Goal: Information Seeking & Learning: Learn about a topic

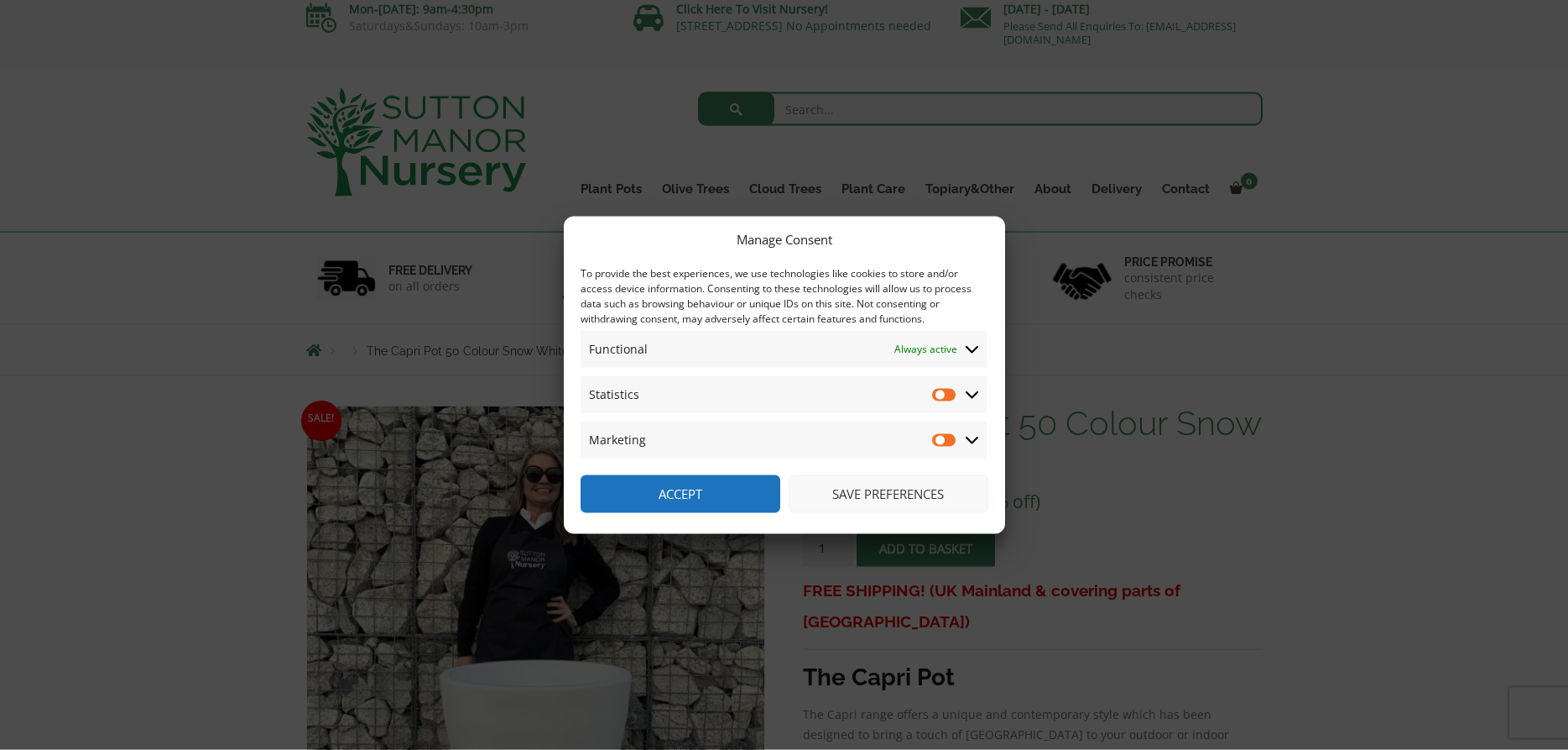
scroll to position [171, 0]
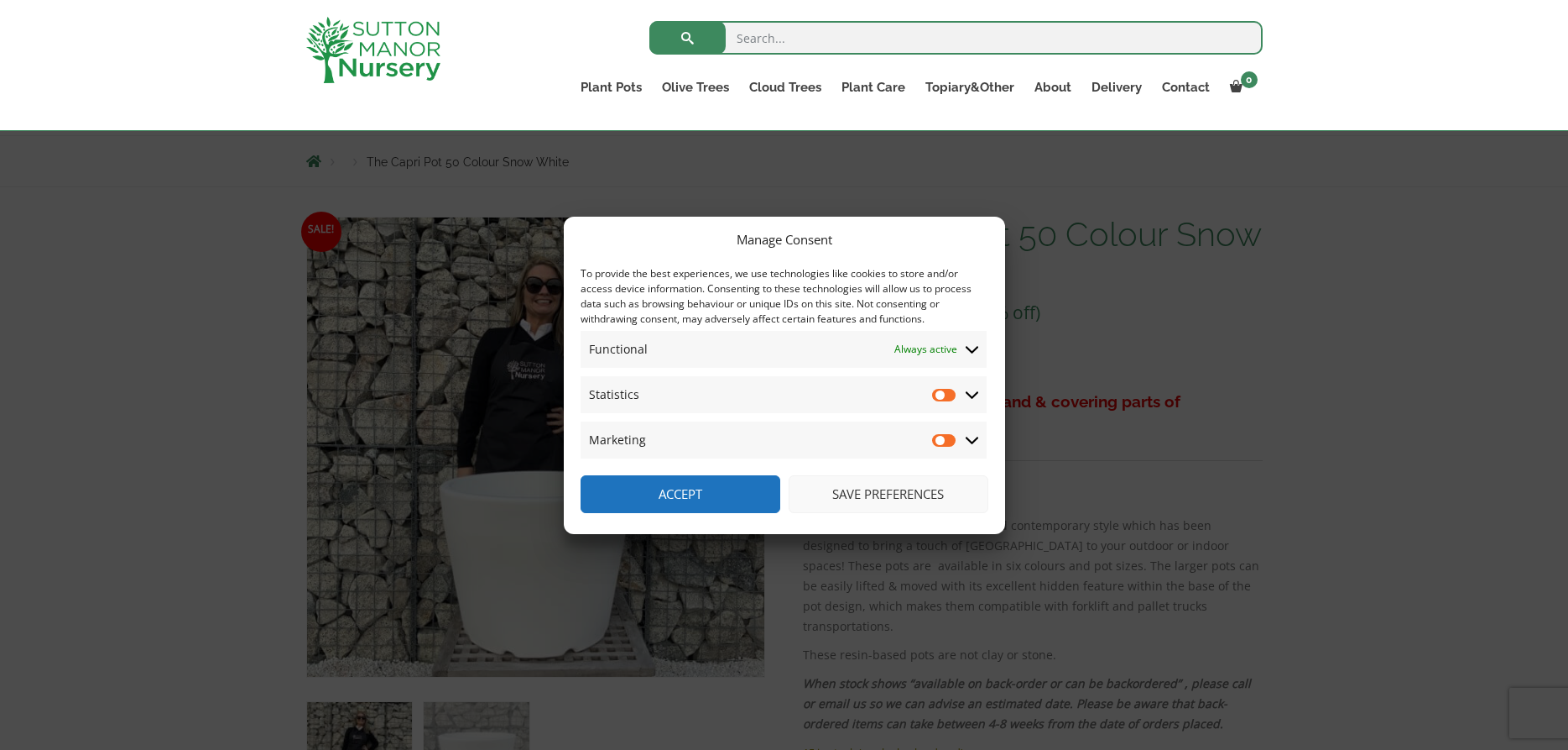
click at [853, 498] on button "Save preferences" at bounding box center [888, 494] width 199 height 38
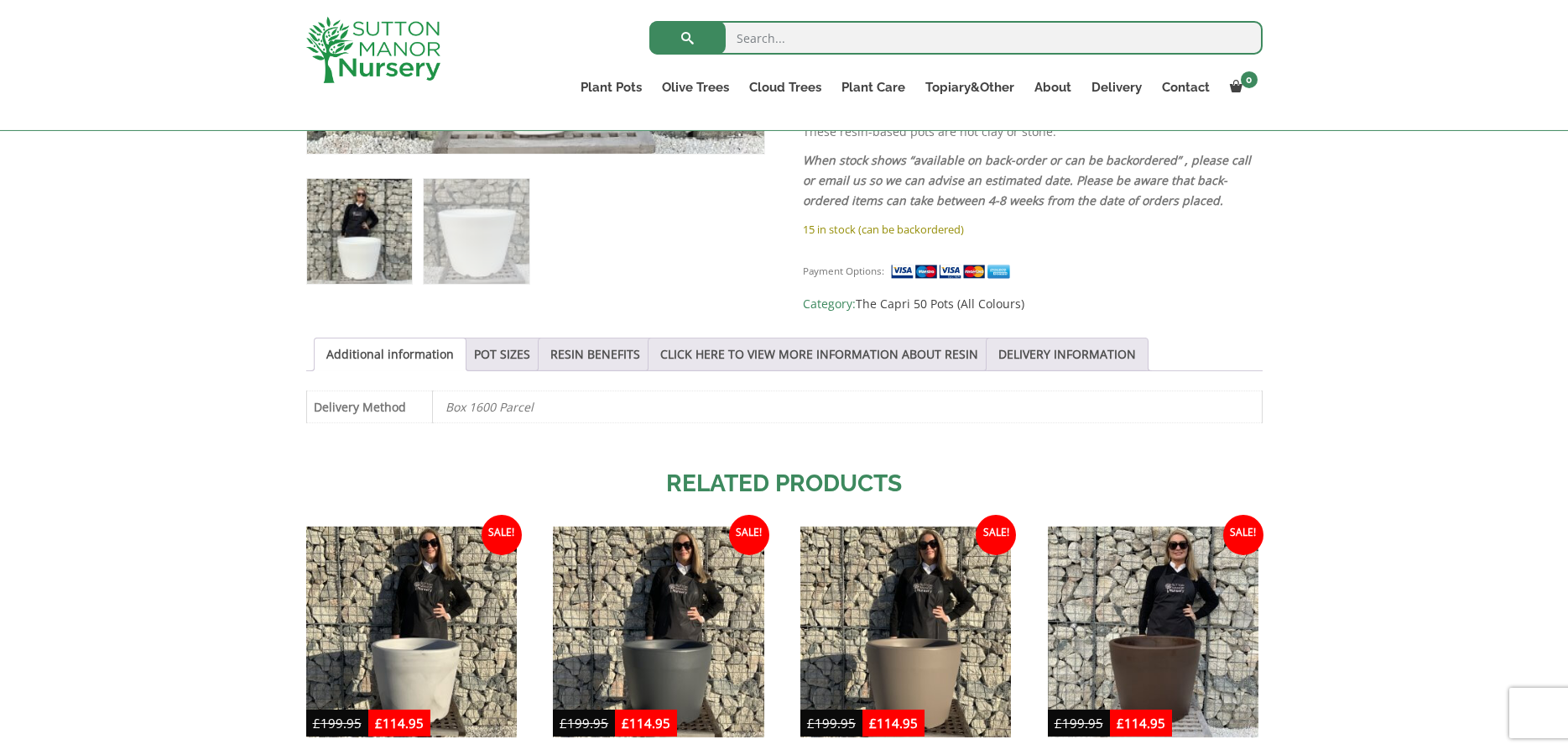
scroll to position [771, 0]
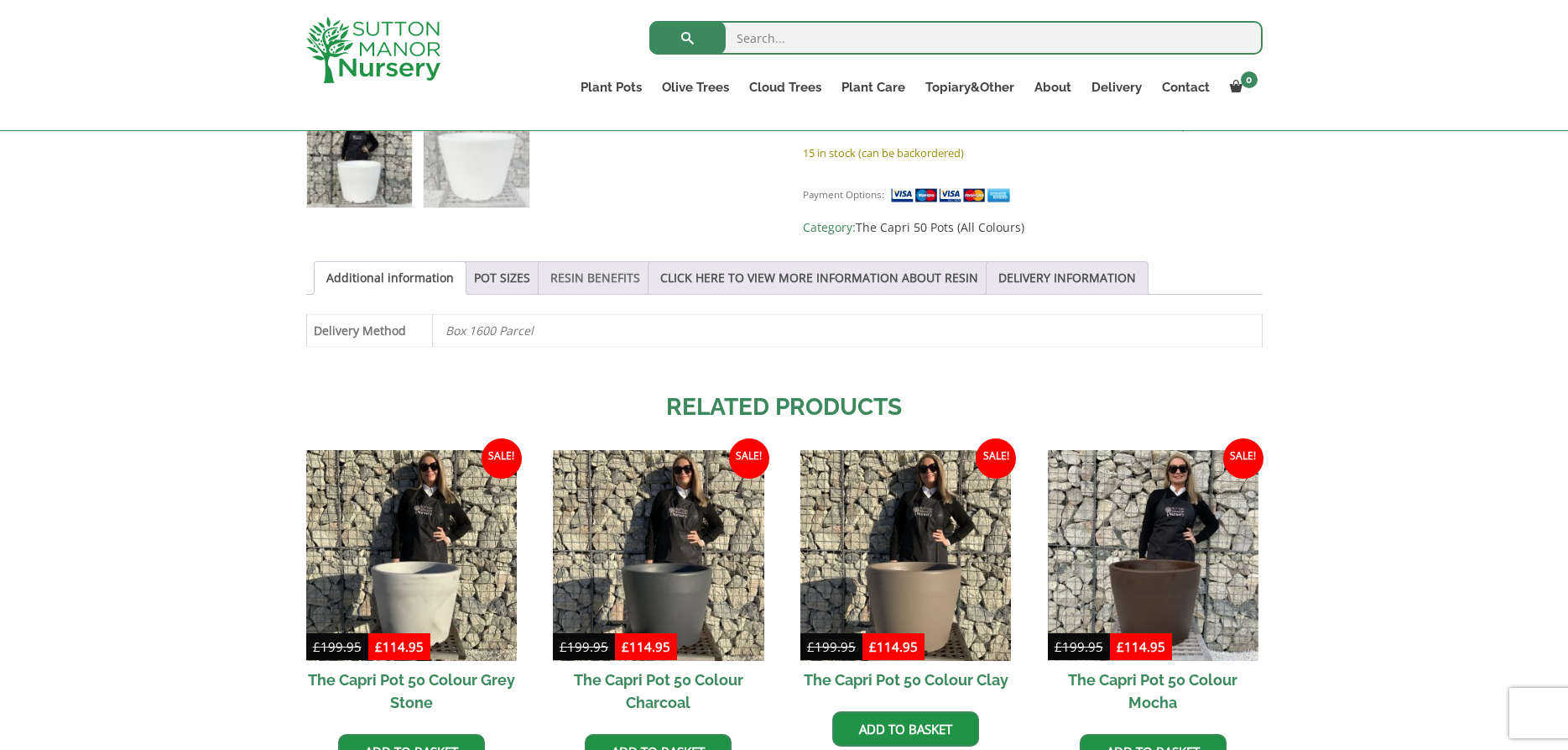
click at [611, 272] on link "RESIN BENEFITS" at bounding box center [595, 278] width 89 height 32
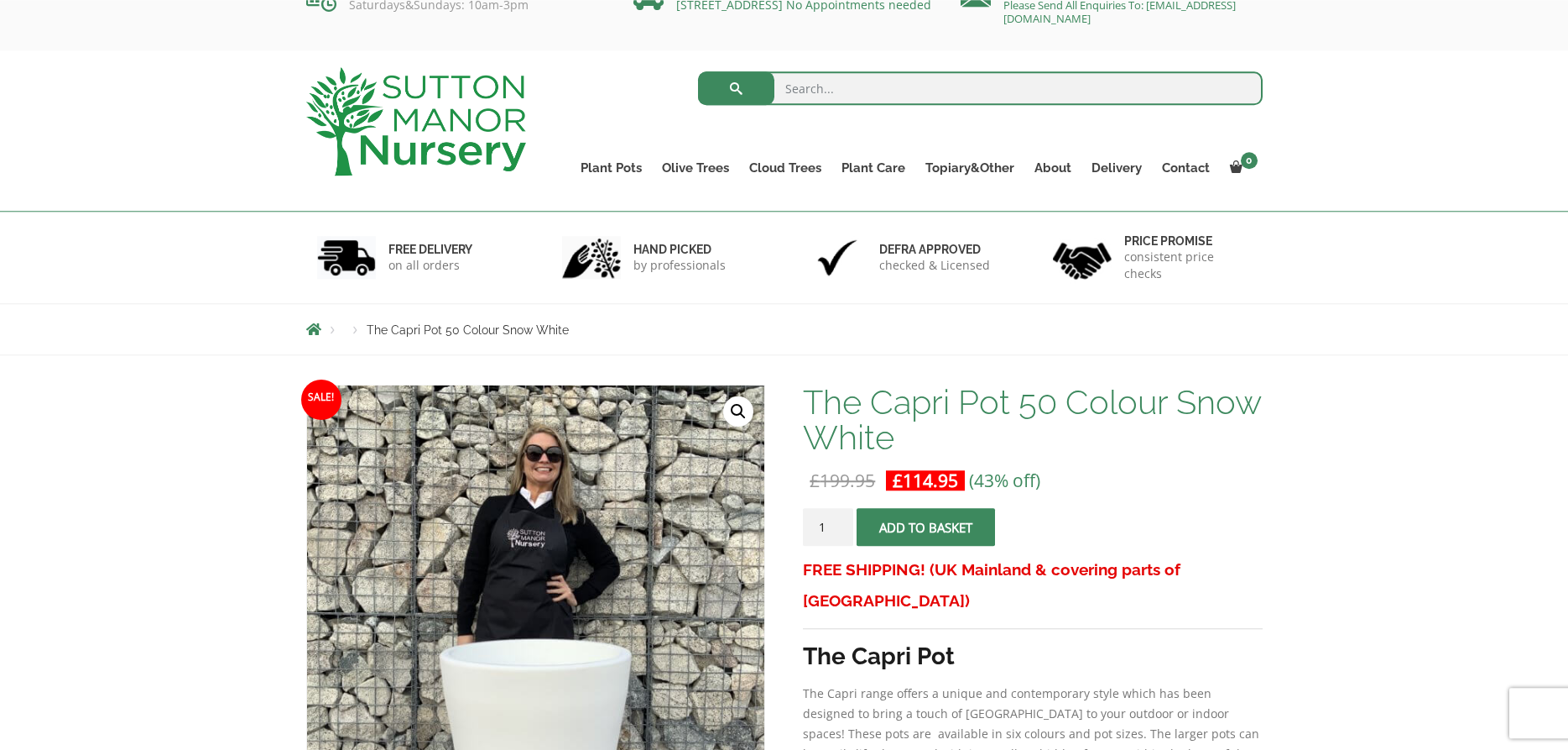
scroll to position [0, 0]
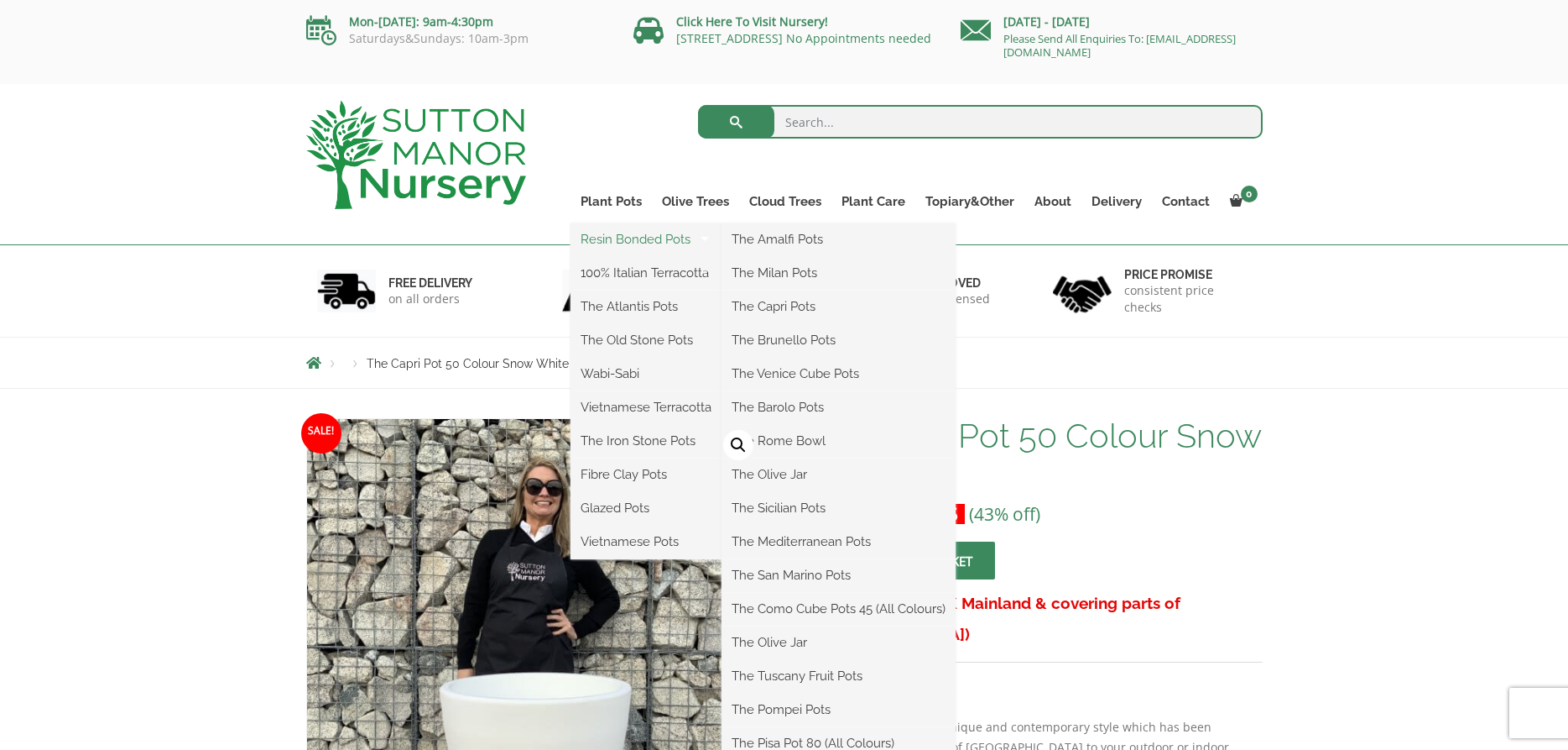
click at [617, 238] on link "Resin Bonded Pots" at bounding box center [646, 239] width 151 height 25
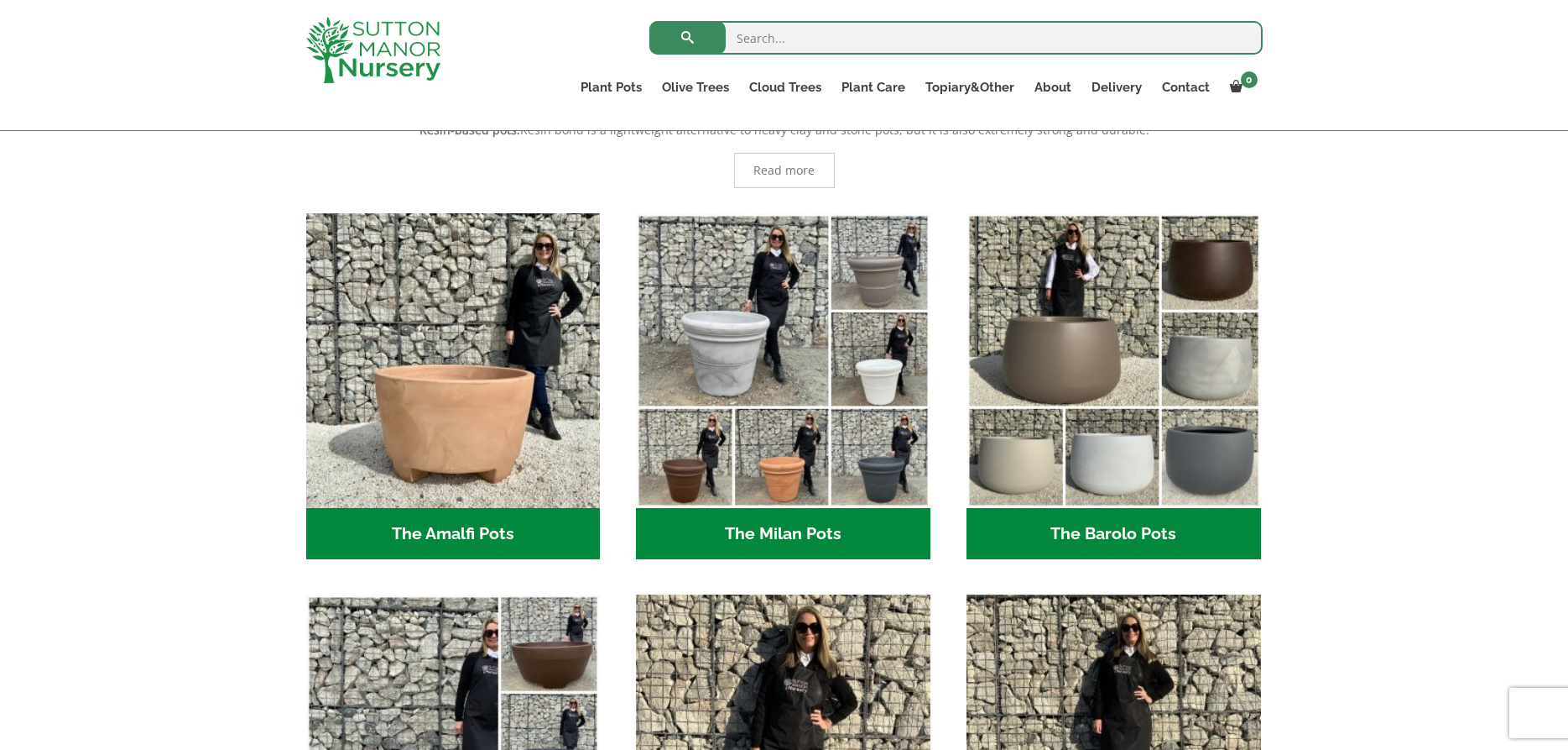
scroll to position [343, 0]
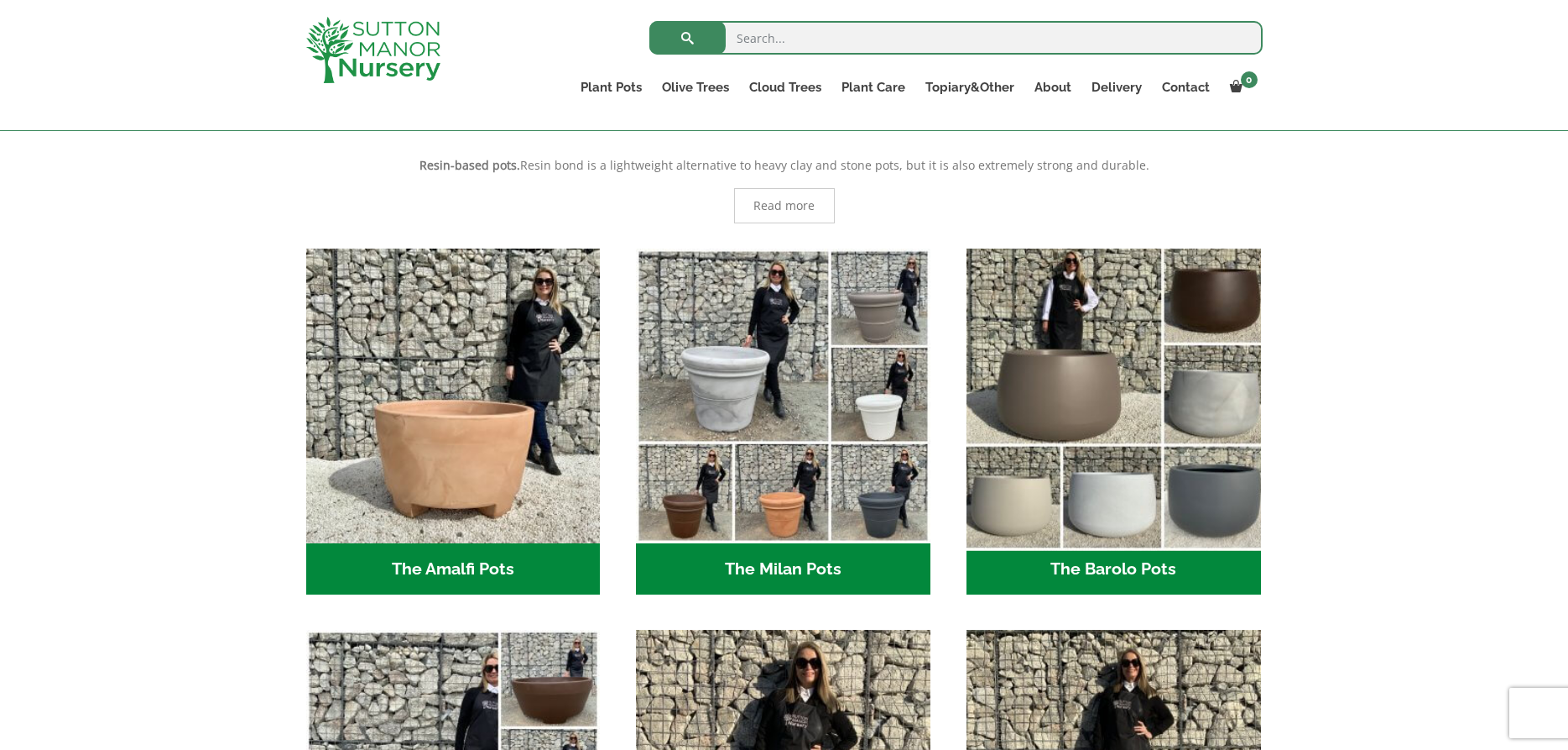
click at [1084, 392] on img "Visit product category The Barolo Pots" at bounding box center [1113, 395] width 309 height 309
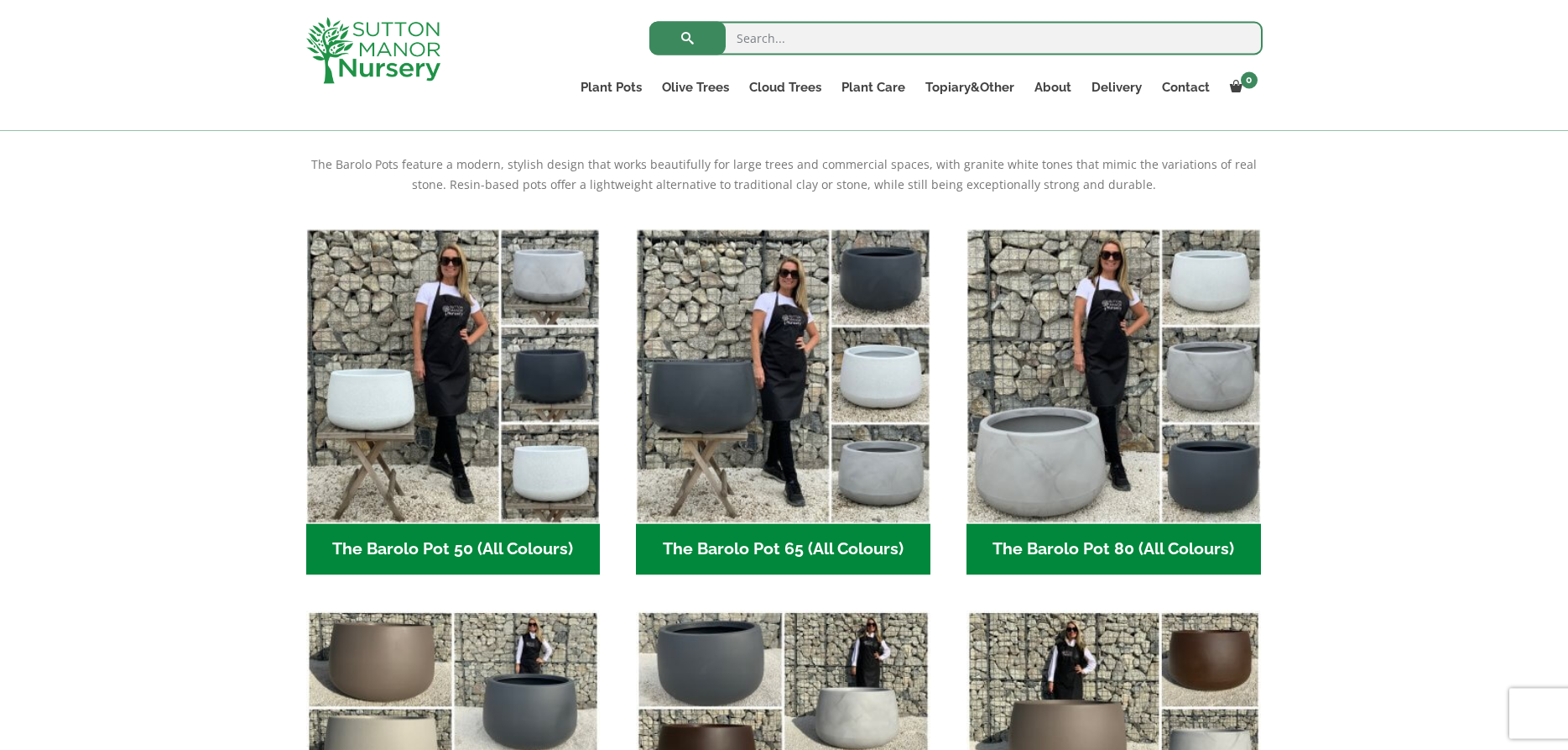
scroll to position [343, 0]
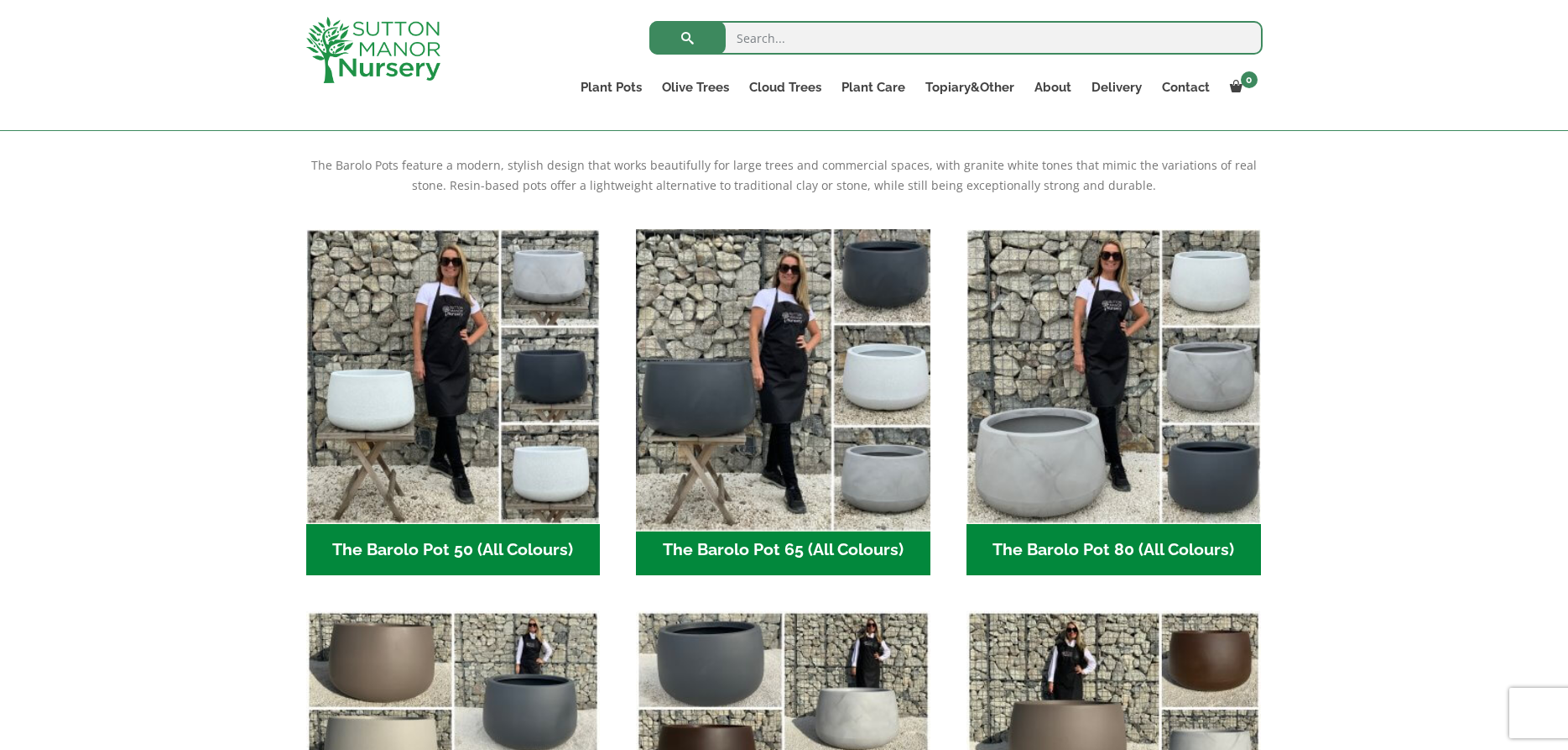
click at [762, 389] on img "Visit product category The Barolo Pot 65 (All Colours)" at bounding box center [784, 376] width 309 height 309
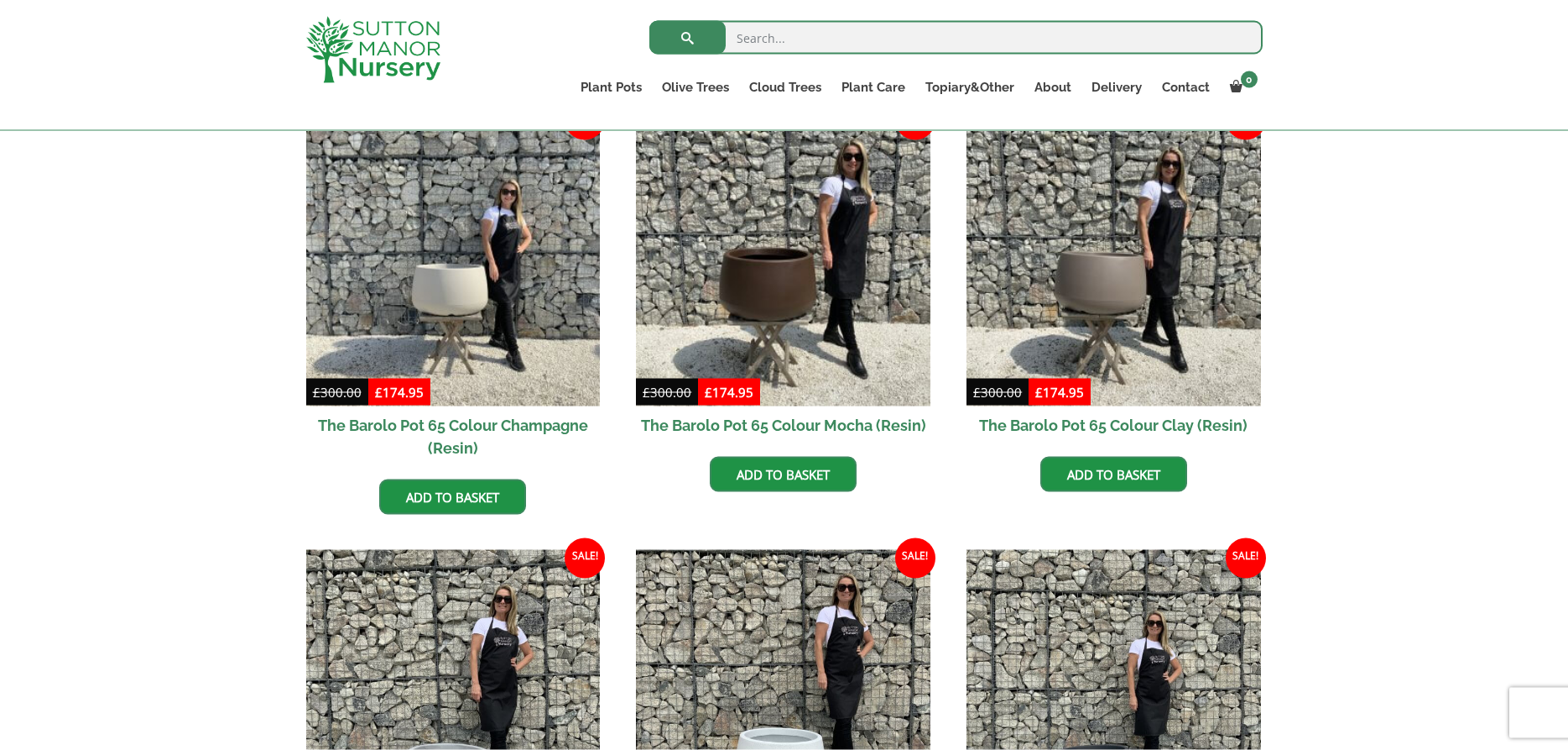
scroll to position [428, 0]
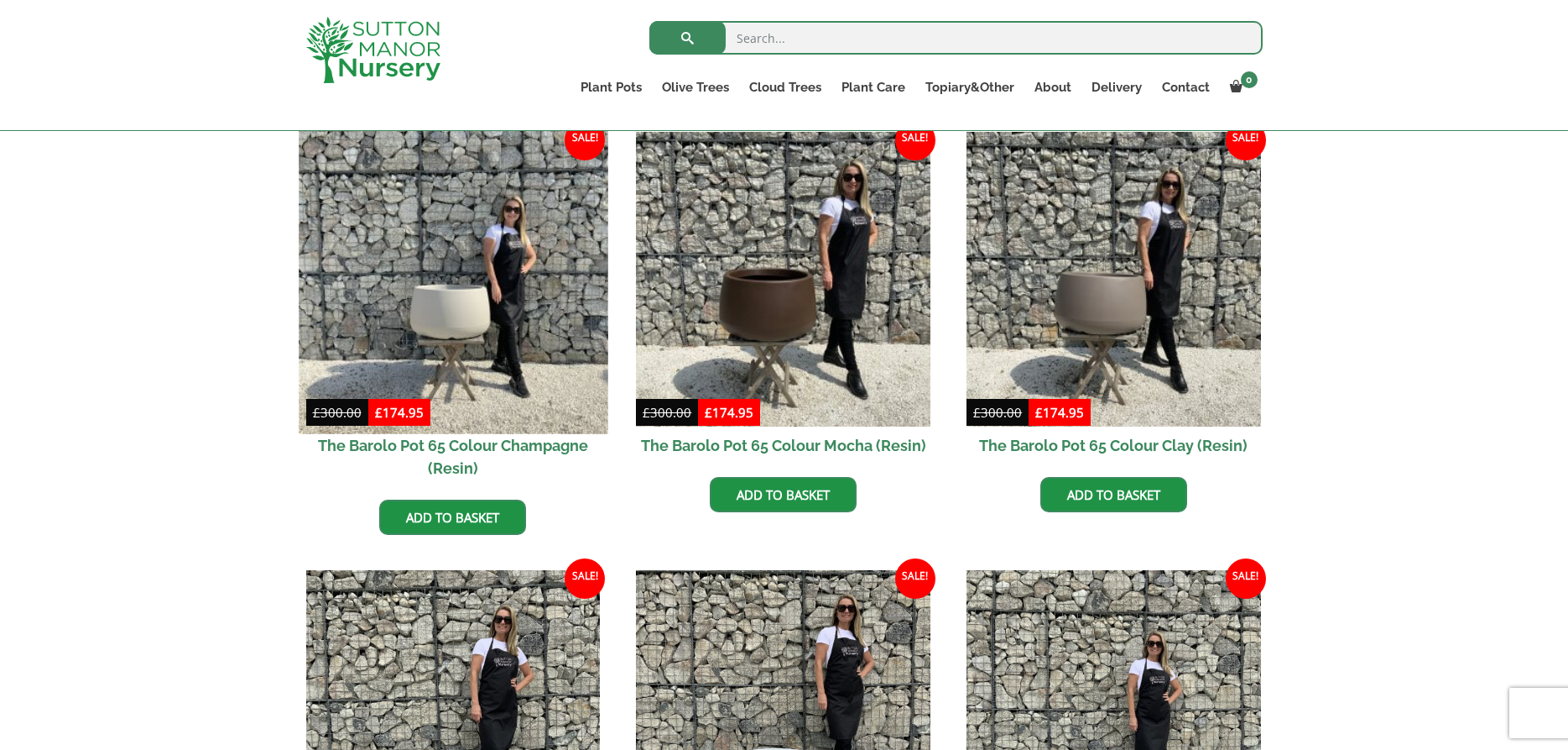
click at [470, 316] on img at bounding box center [453, 278] width 309 height 309
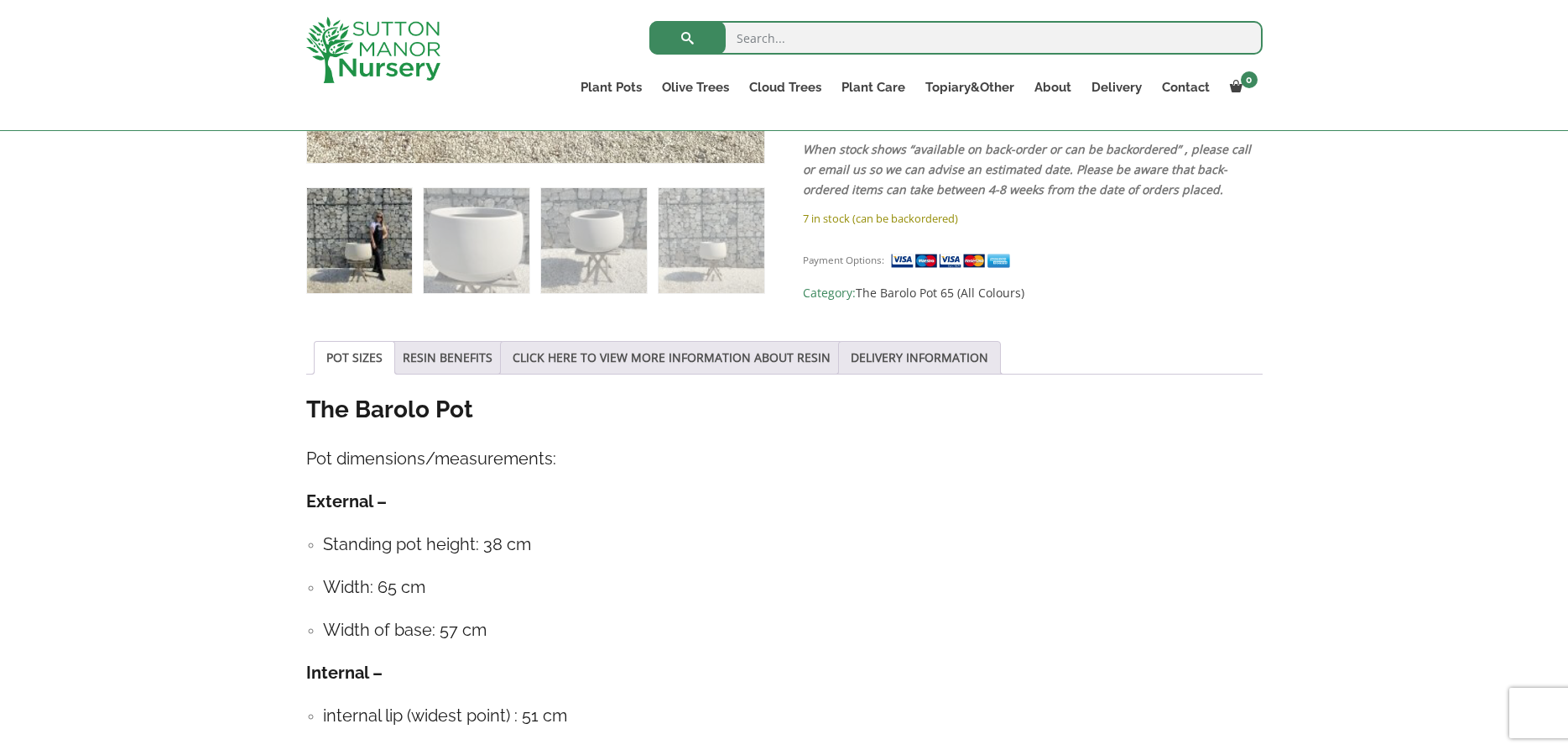
scroll to position [171, 0]
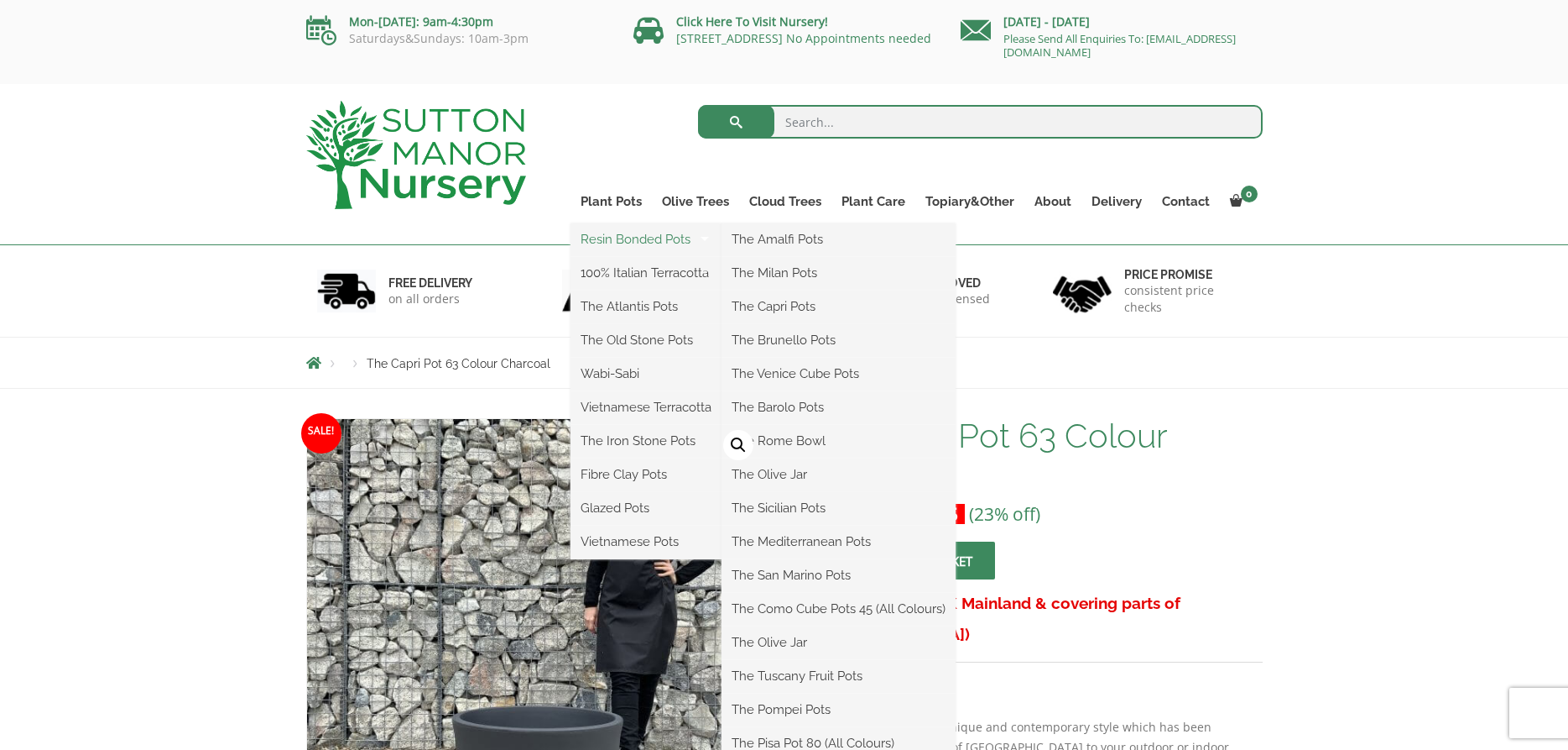
click at [618, 234] on link "Resin Bonded Pots" at bounding box center [646, 239] width 151 height 25
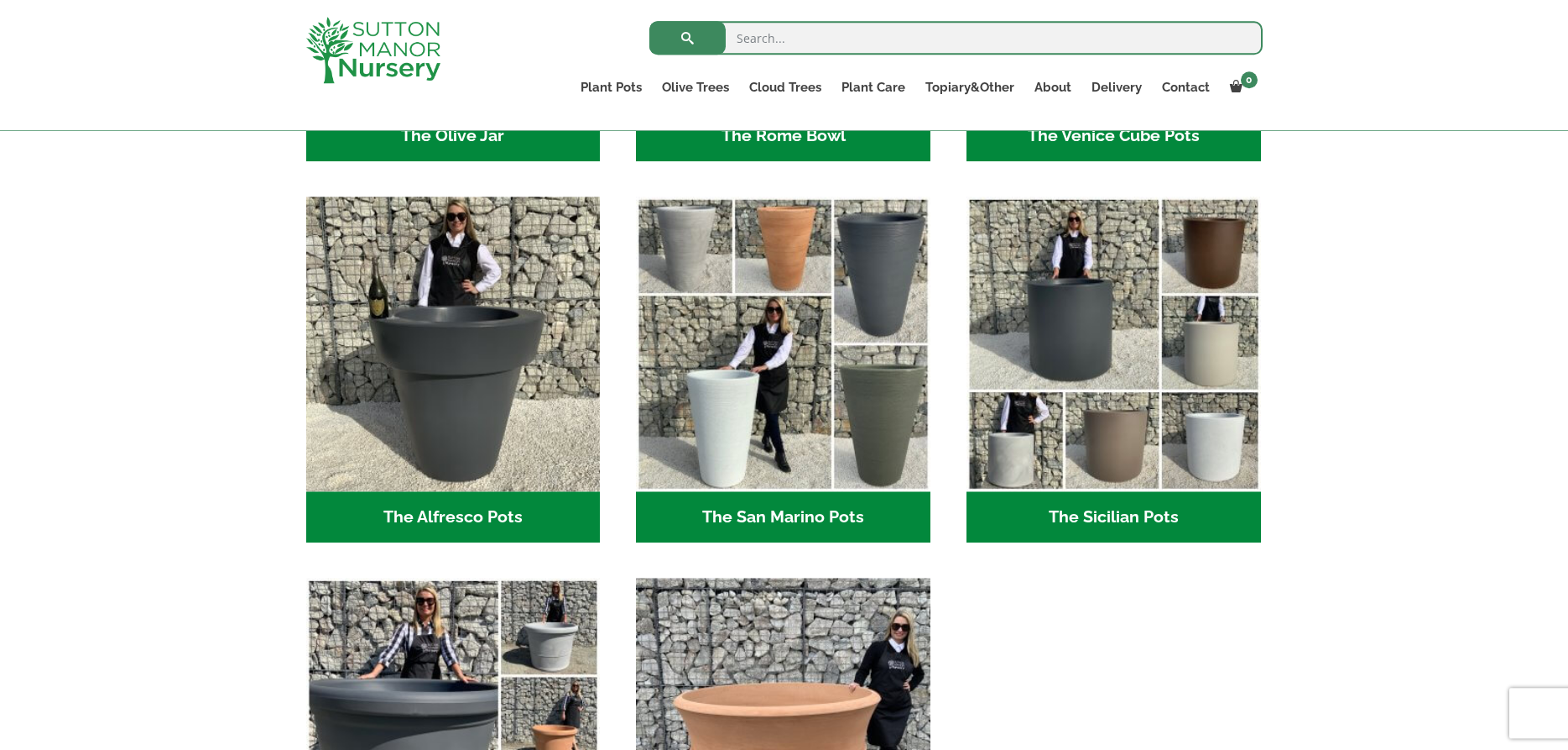
scroll to position [1884, 0]
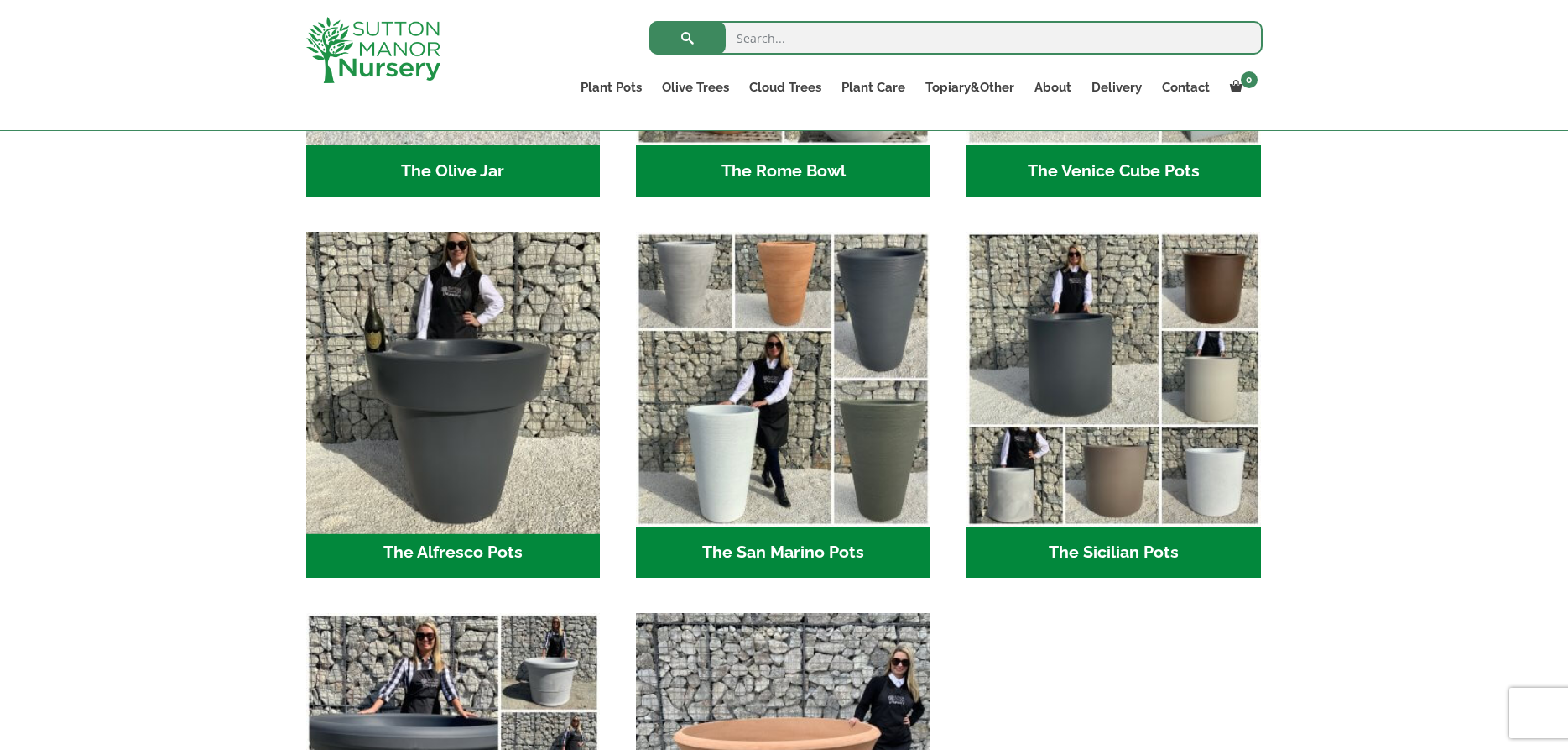
click at [449, 420] on img "Visit product category The Alfresco Pots" at bounding box center [453, 379] width 309 height 309
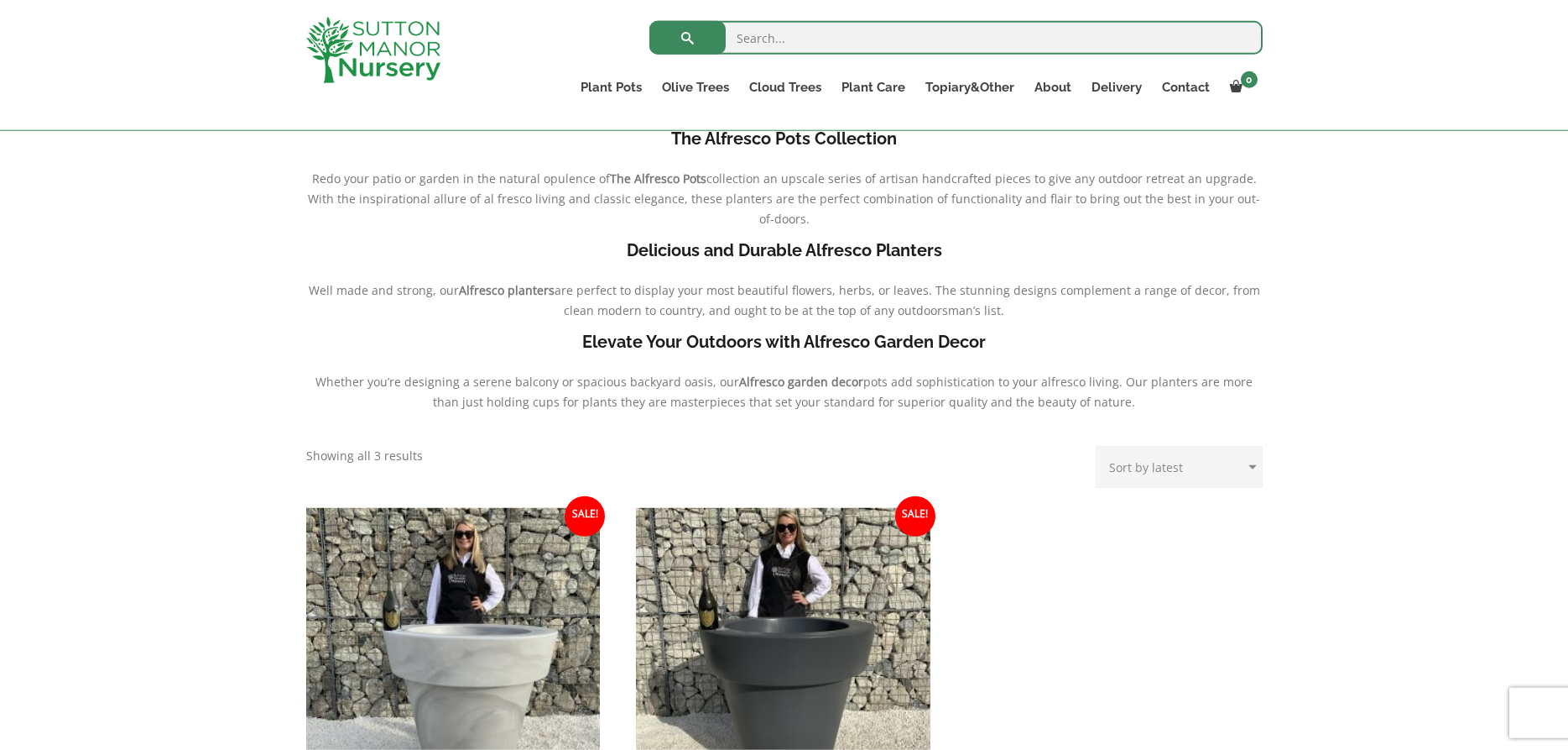
scroll to position [343, 0]
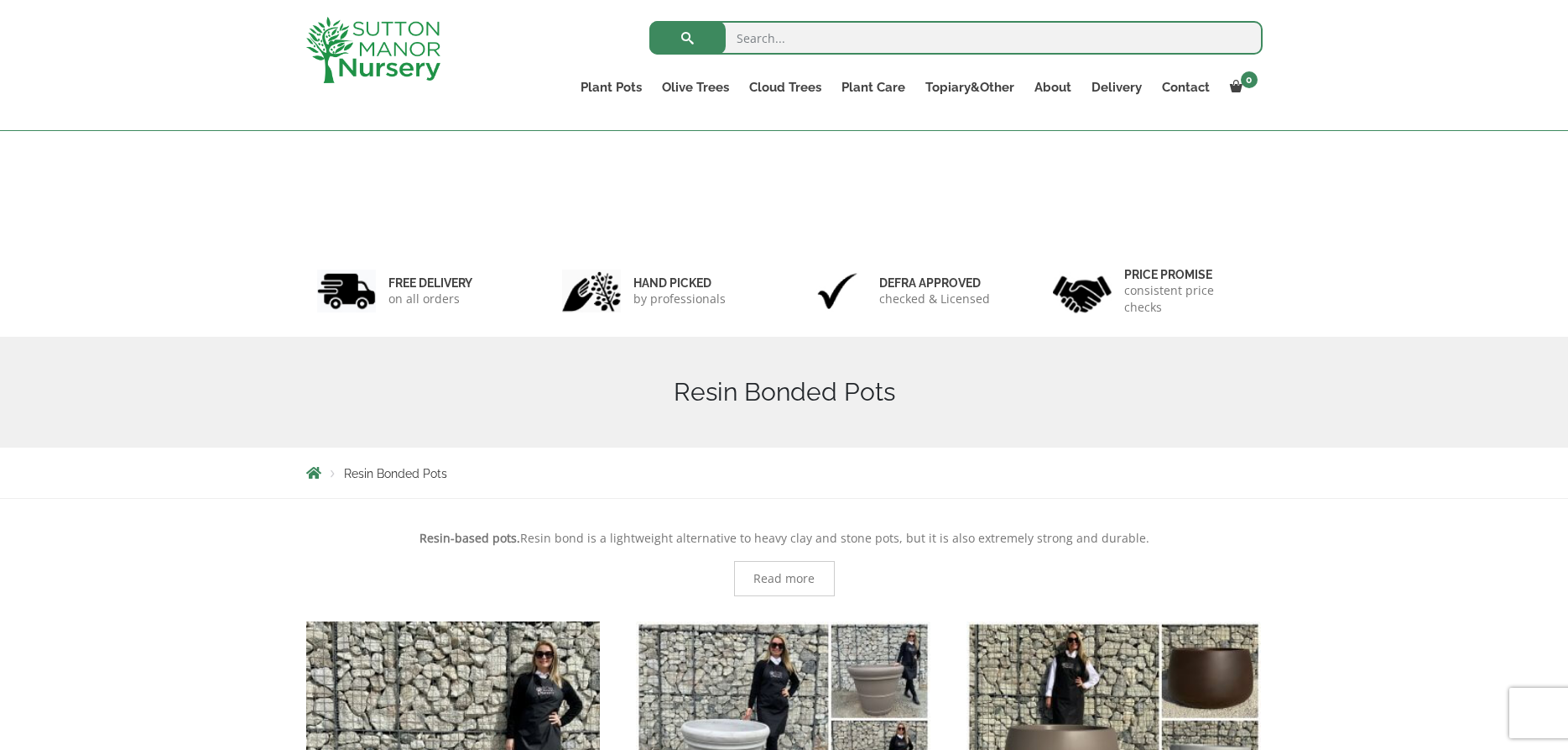
scroll to position [1884, 0]
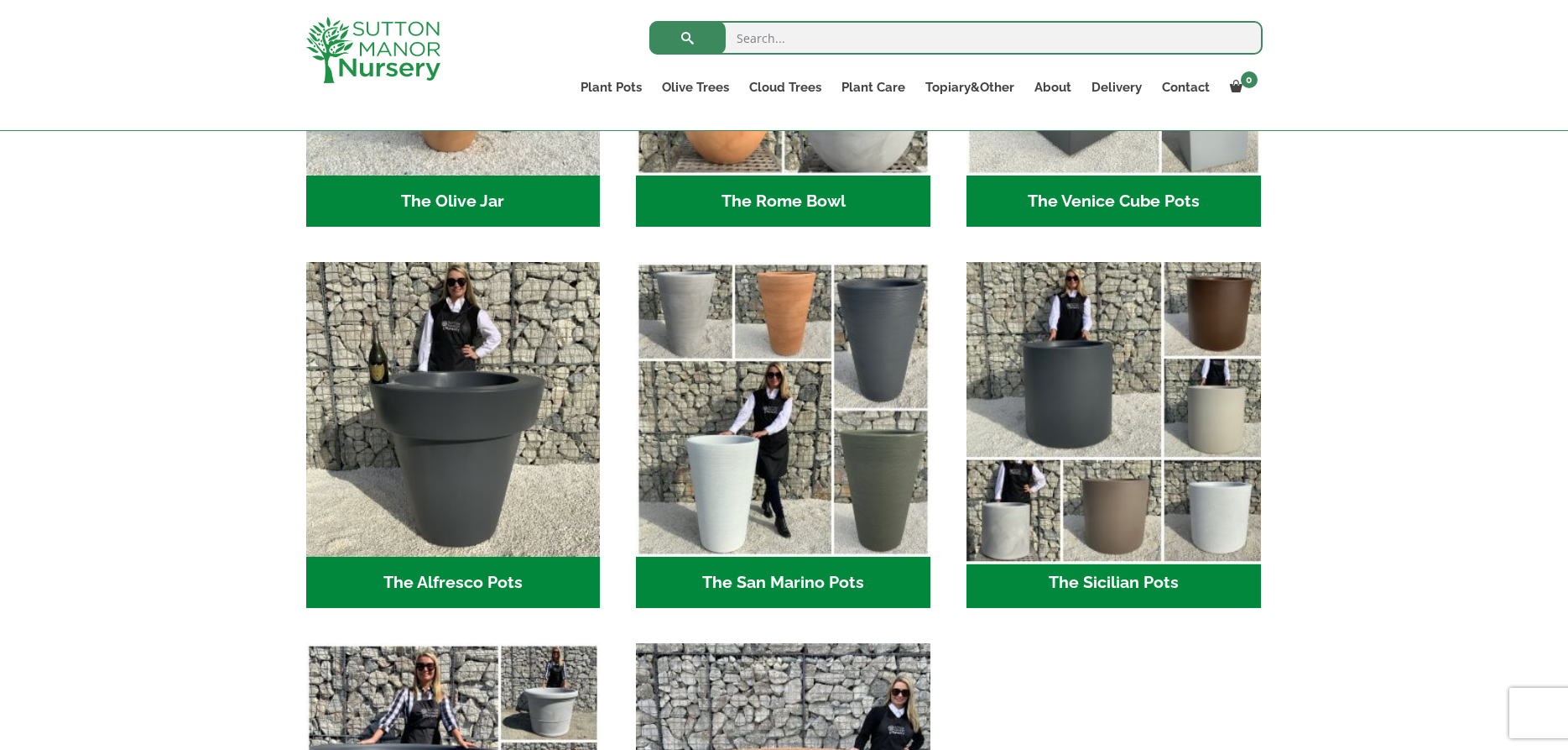
click at [1069, 399] on img "Visit product category The Sicilian Pots" at bounding box center [1113, 409] width 309 height 309
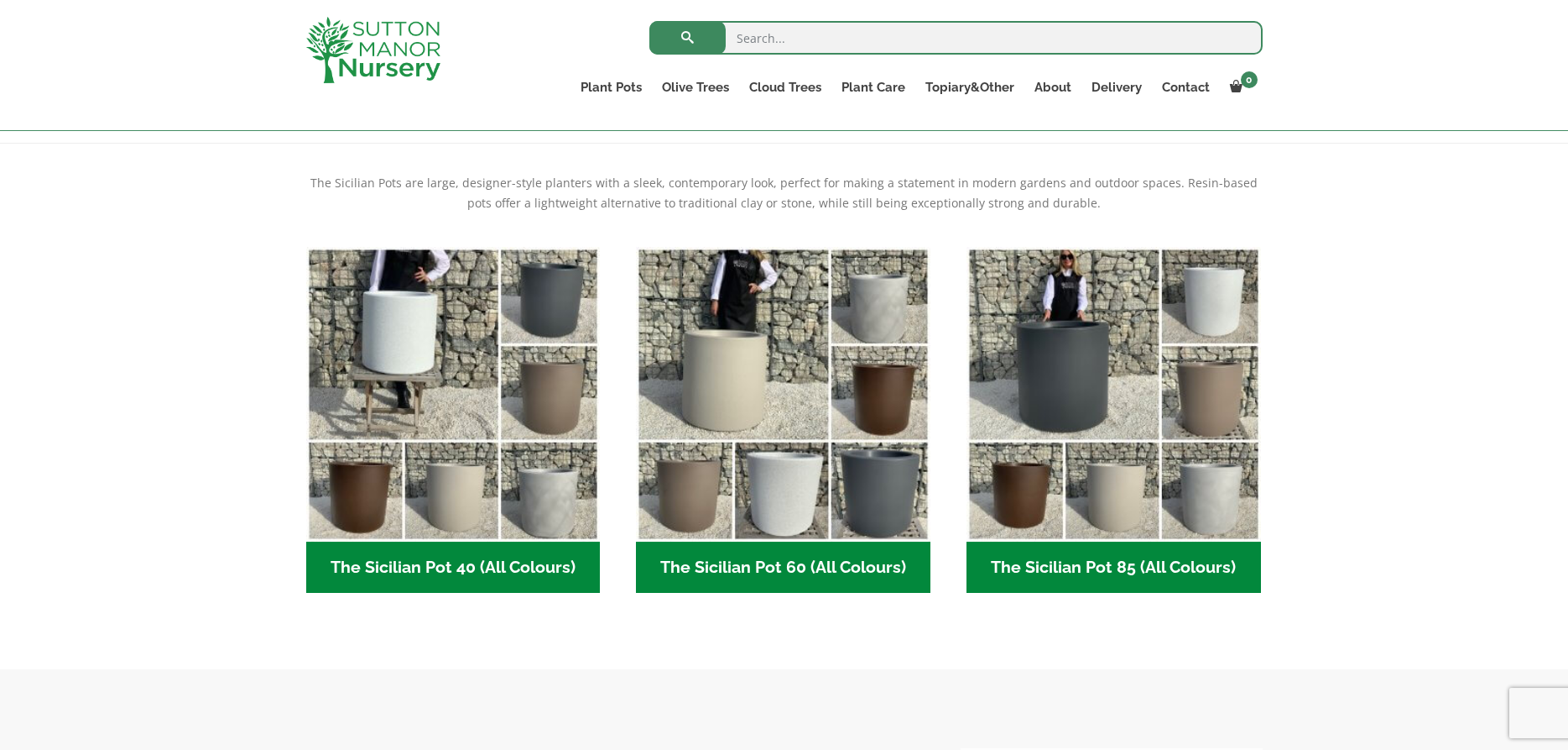
scroll to position [343, 0]
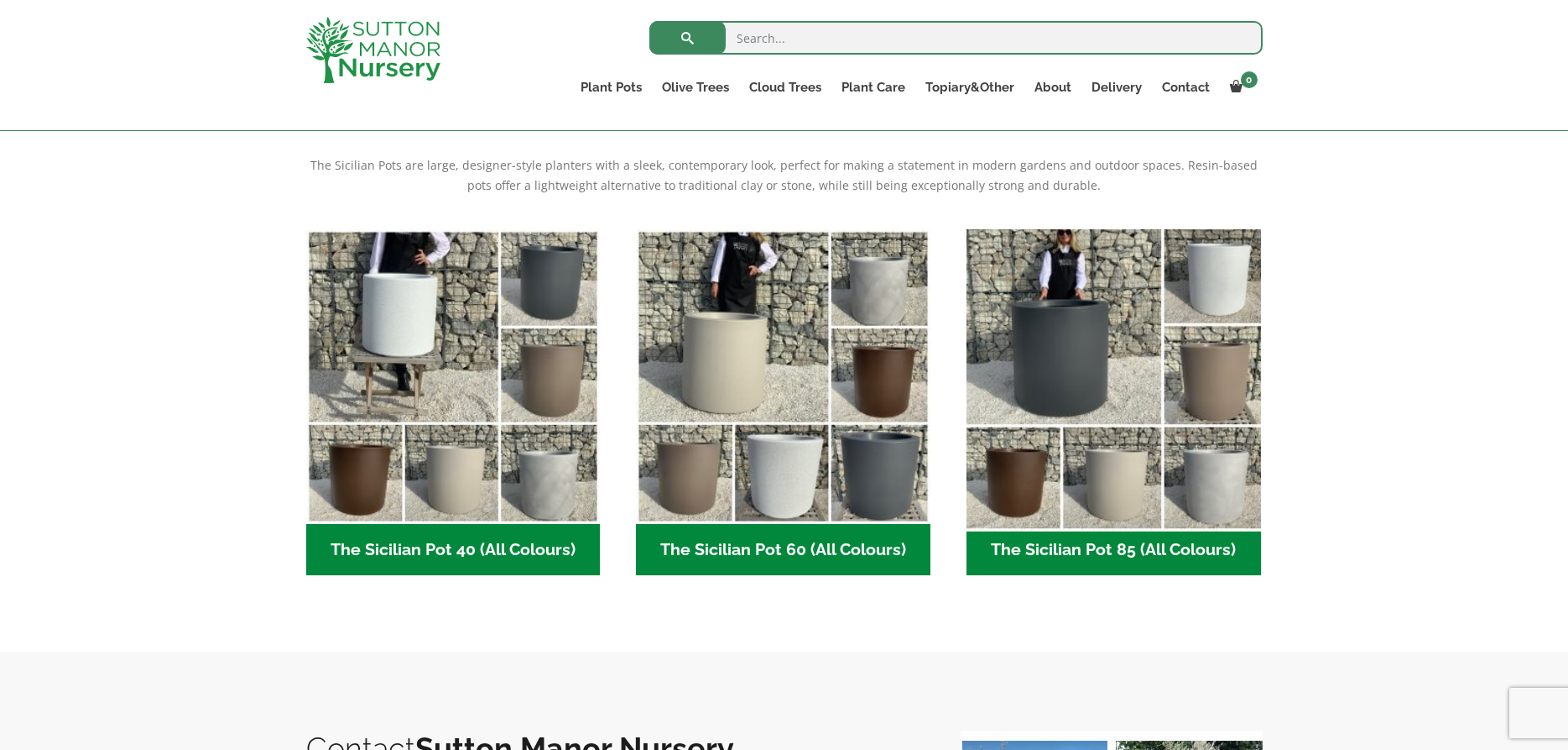
click at [1104, 378] on img "Visit product category The Sicilian Pot 85 (All Colours)" at bounding box center [1113, 376] width 309 height 309
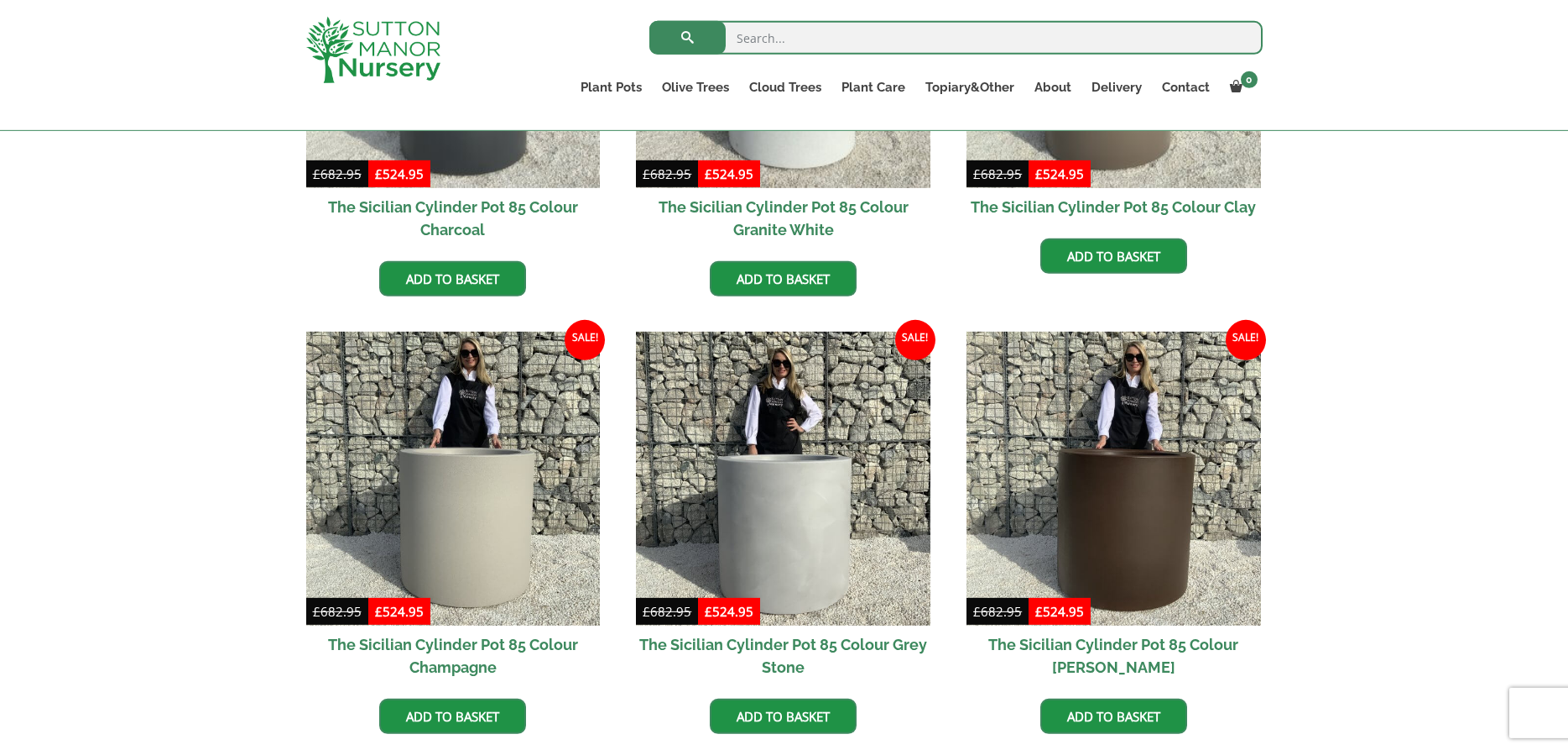
scroll to position [685, 0]
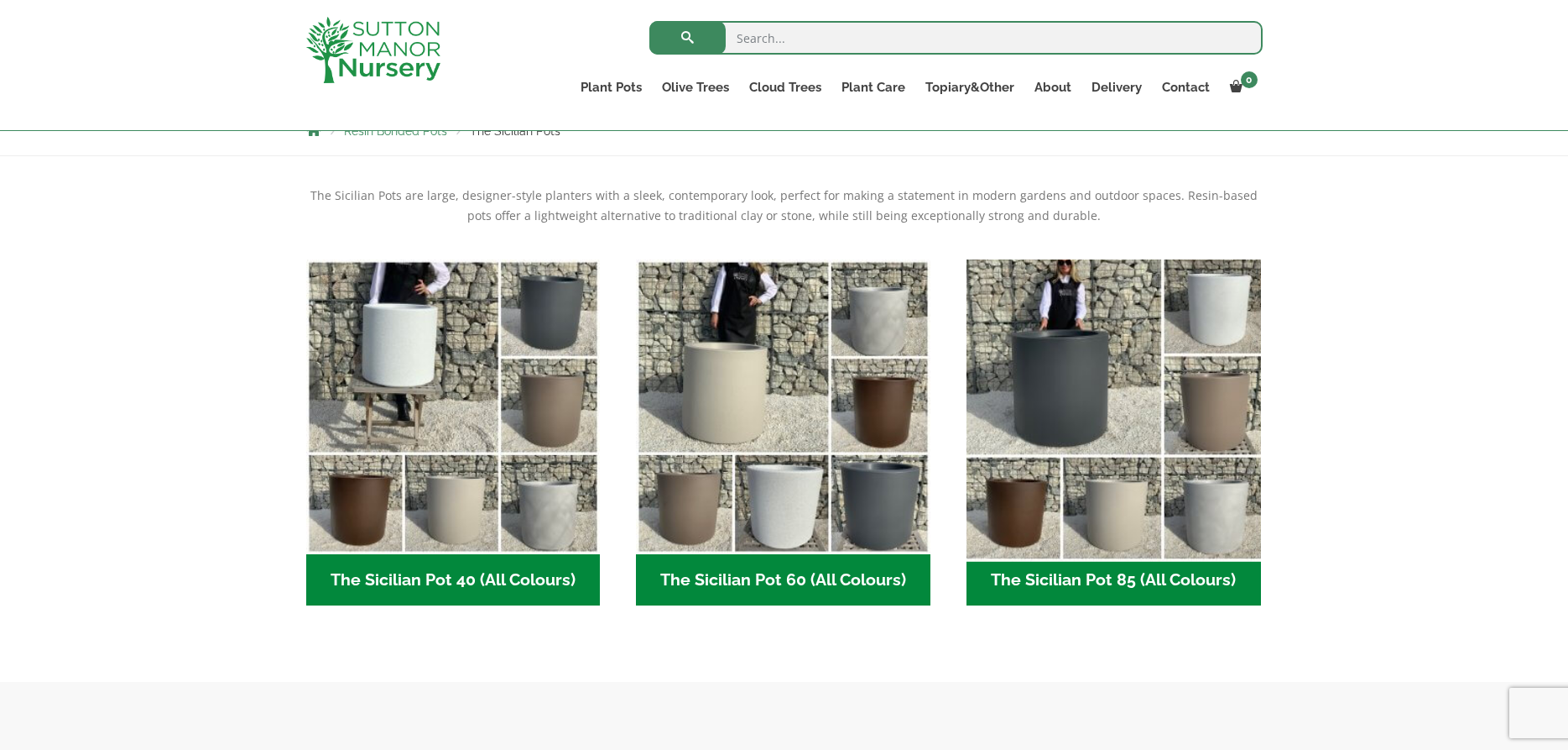
scroll to position [343, 0]
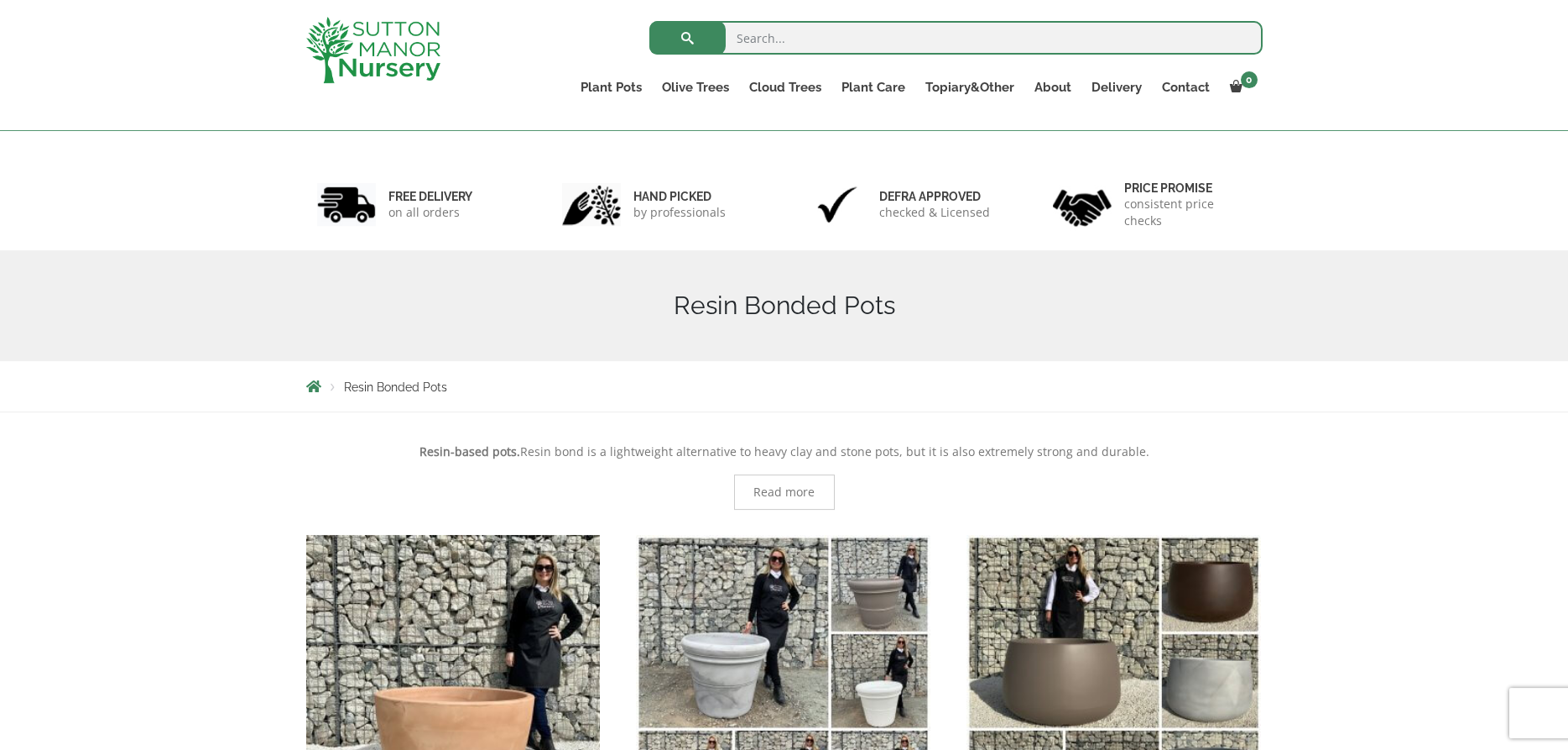
scroll to position [55, 0]
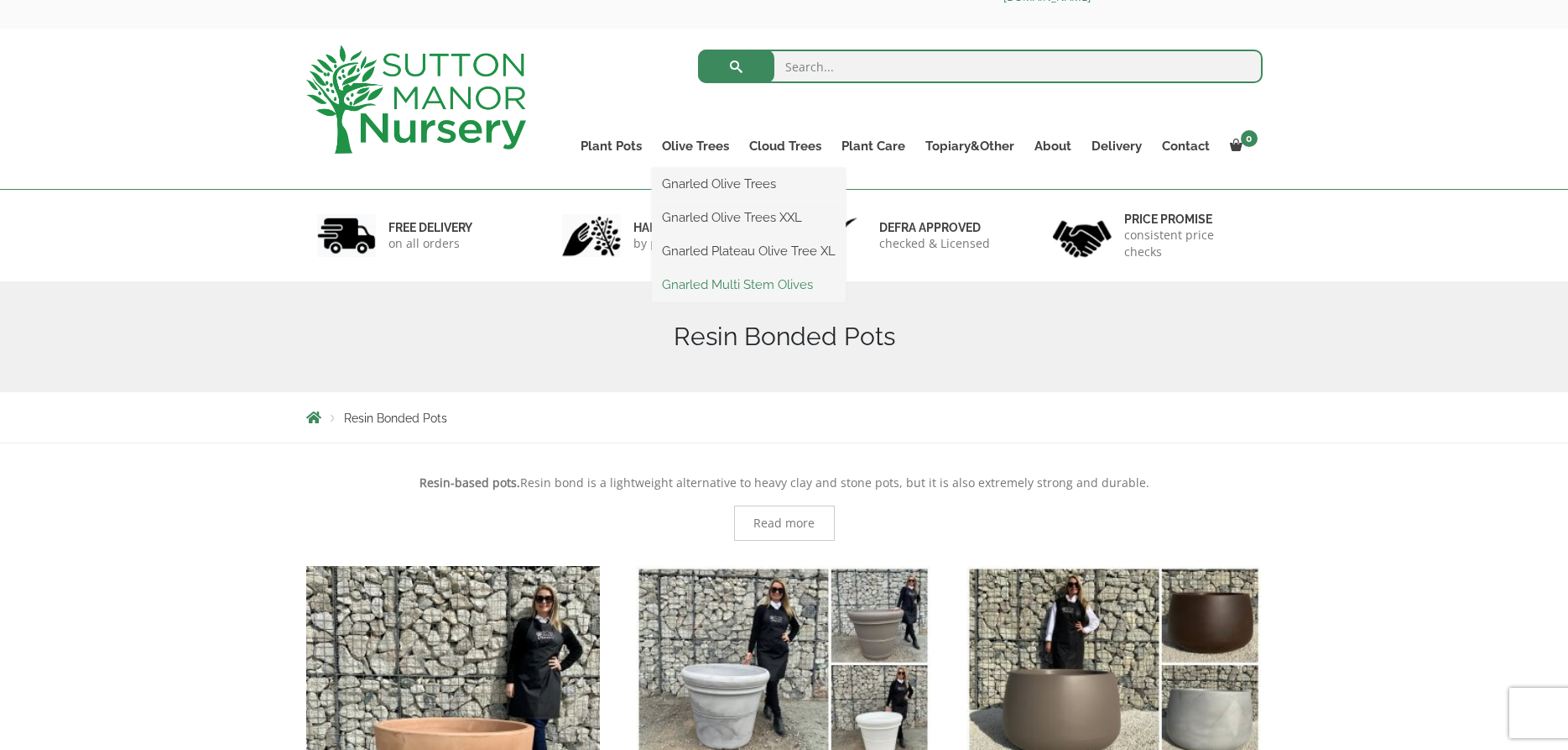
click at [749, 279] on link "Gnarled Multi Stem Olives" at bounding box center [749, 285] width 194 height 25
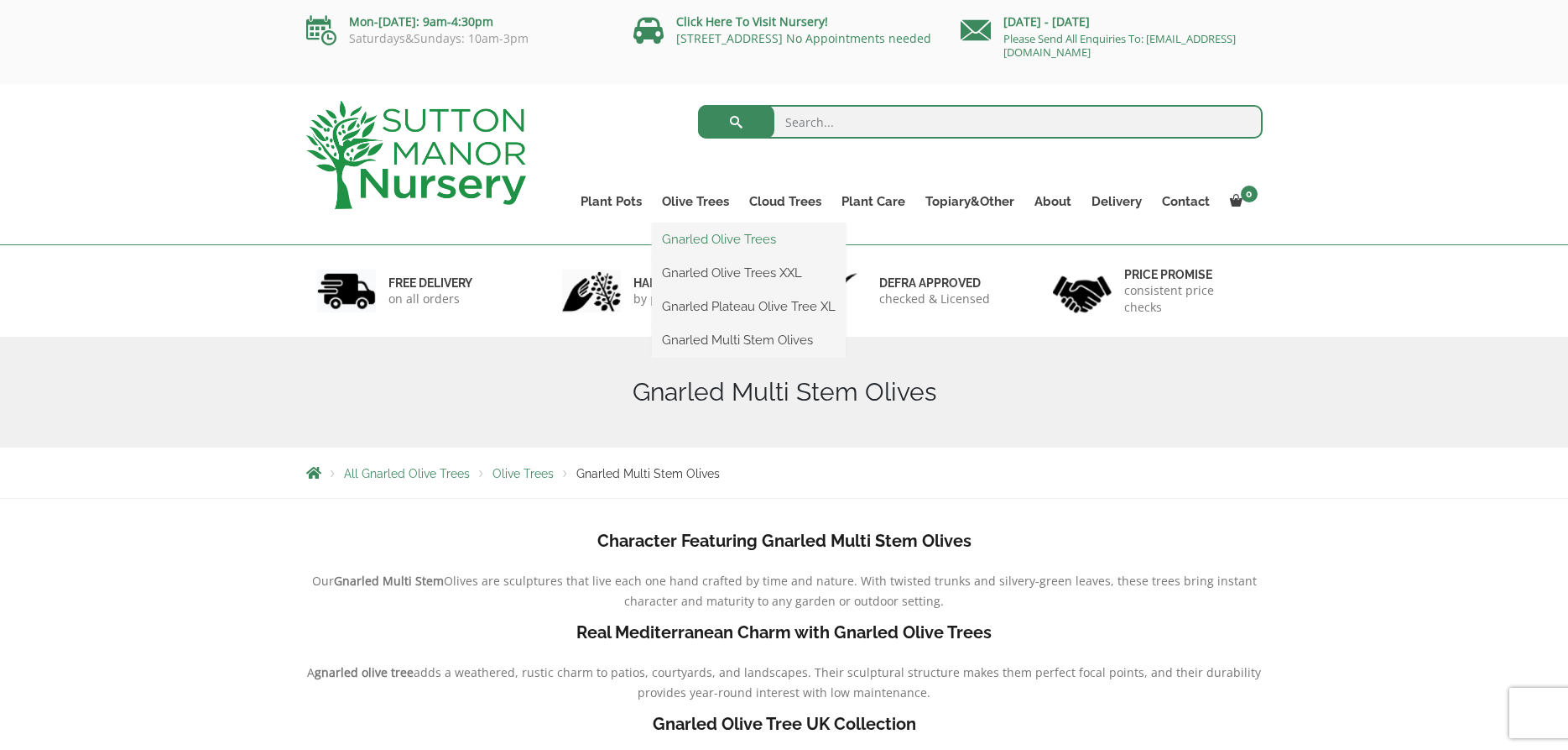
click at [702, 235] on link "Gnarled Olive Trees" at bounding box center [749, 239] width 194 height 25
